Goal: Navigation & Orientation: Understand site structure

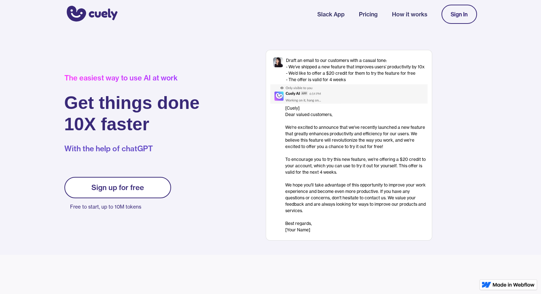
click at [407, 10] on link "How it works" at bounding box center [409, 14] width 35 height 9
click at [97, 12] on img "home" at bounding box center [90, 14] width 53 height 19
